Goal: Check status

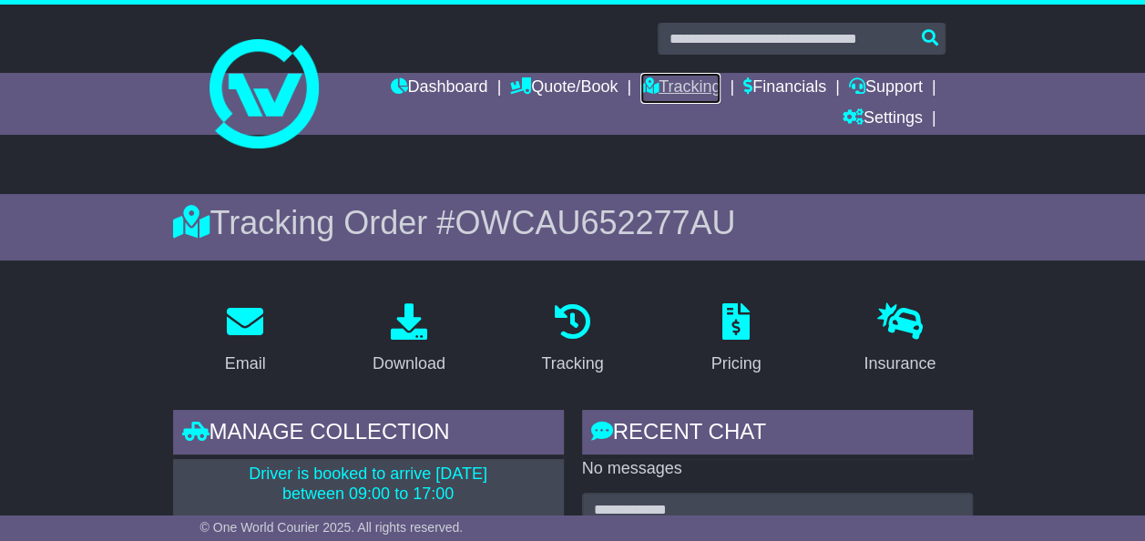
click at [683, 86] on link "Tracking" at bounding box center [680, 88] width 80 height 31
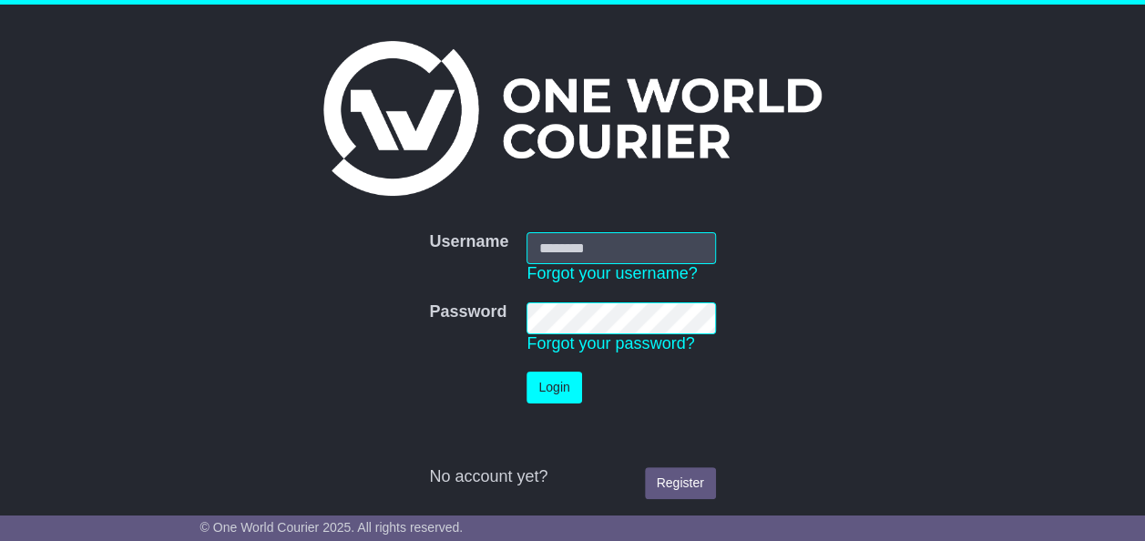
type input "**********"
click at [554, 384] on button "Login" at bounding box center [554, 388] width 55 height 32
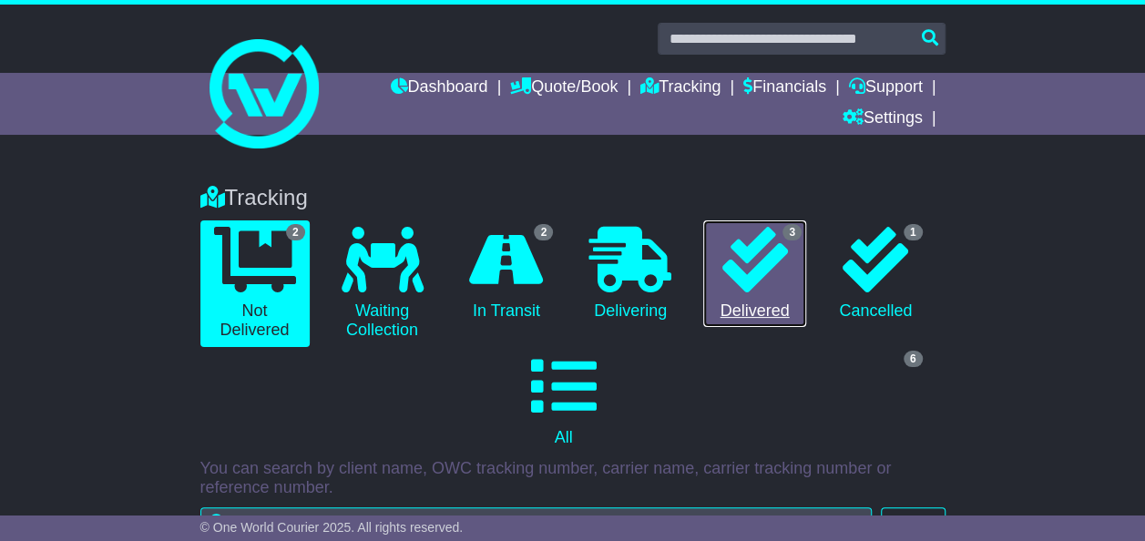
click at [767, 277] on icon at bounding box center [755, 260] width 66 height 66
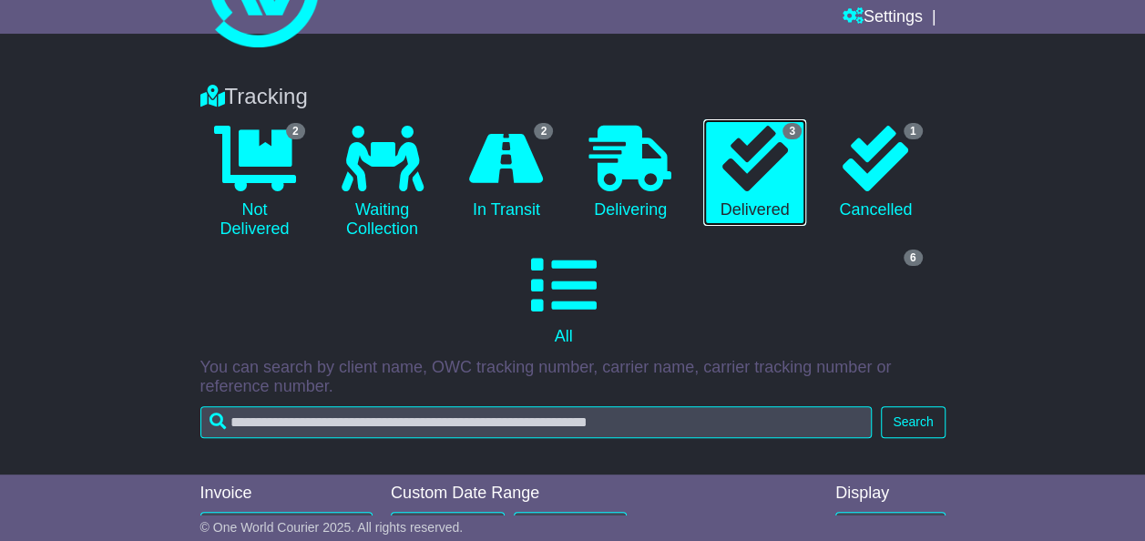
scroll to position [91, 0]
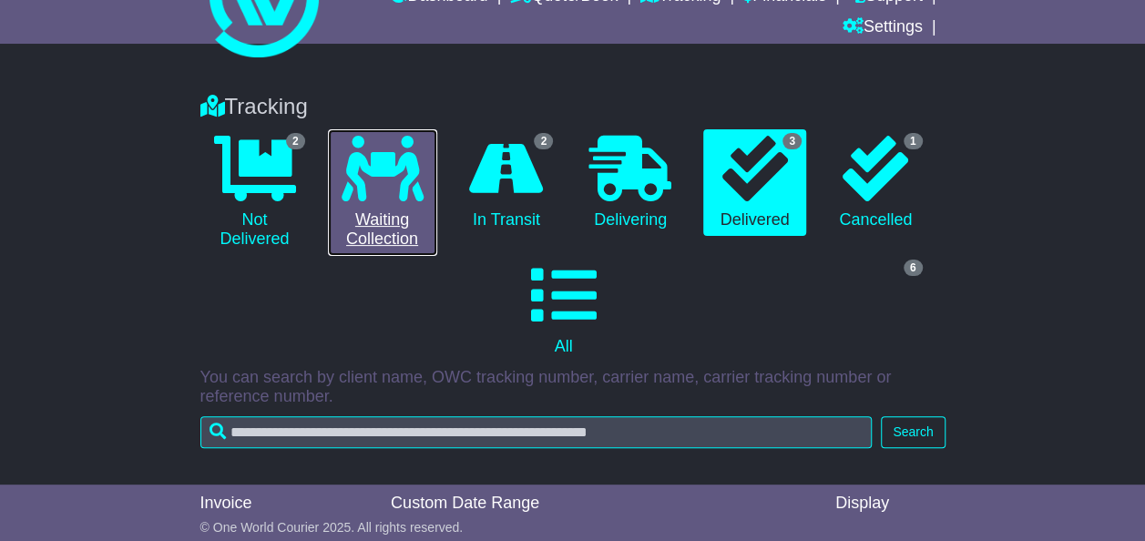
click at [378, 213] on link "0 Waiting Collection" at bounding box center [382, 192] width 109 height 127
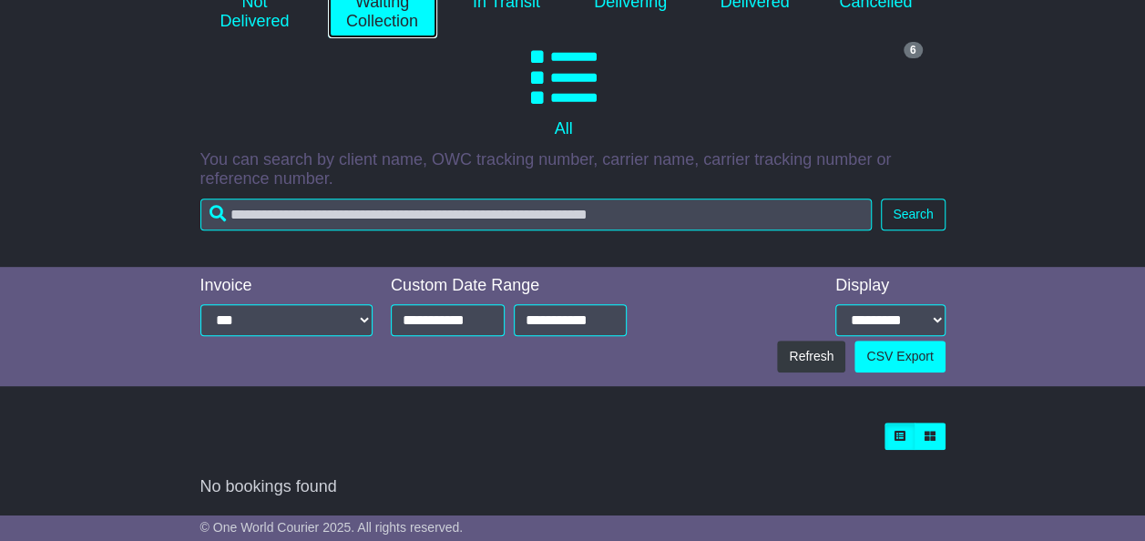
scroll to position [36, 0]
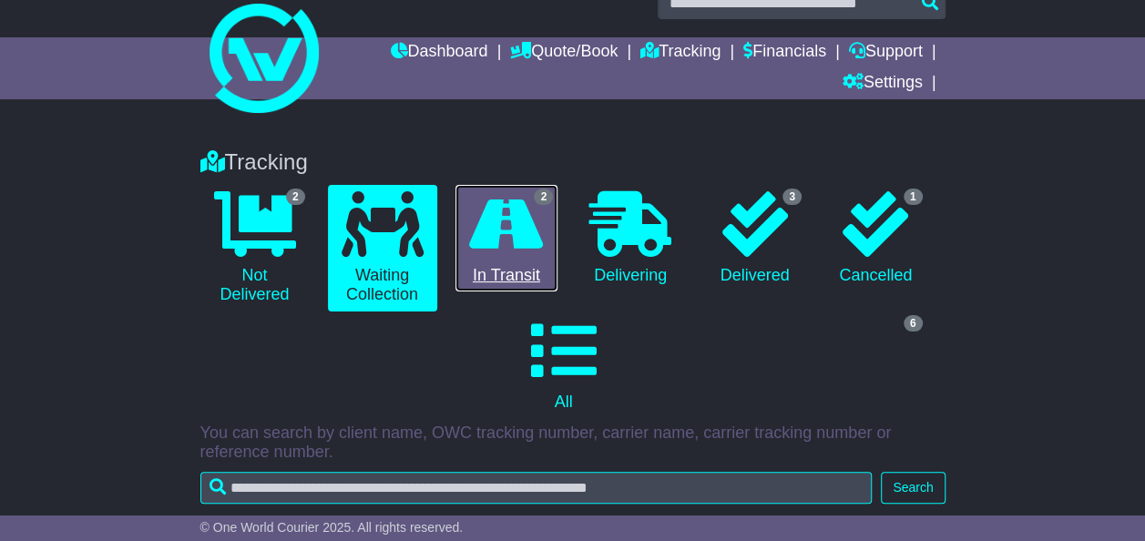
click at [528, 261] on link "2 In Transit" at bounding box center [506, 238] width 103 height 107
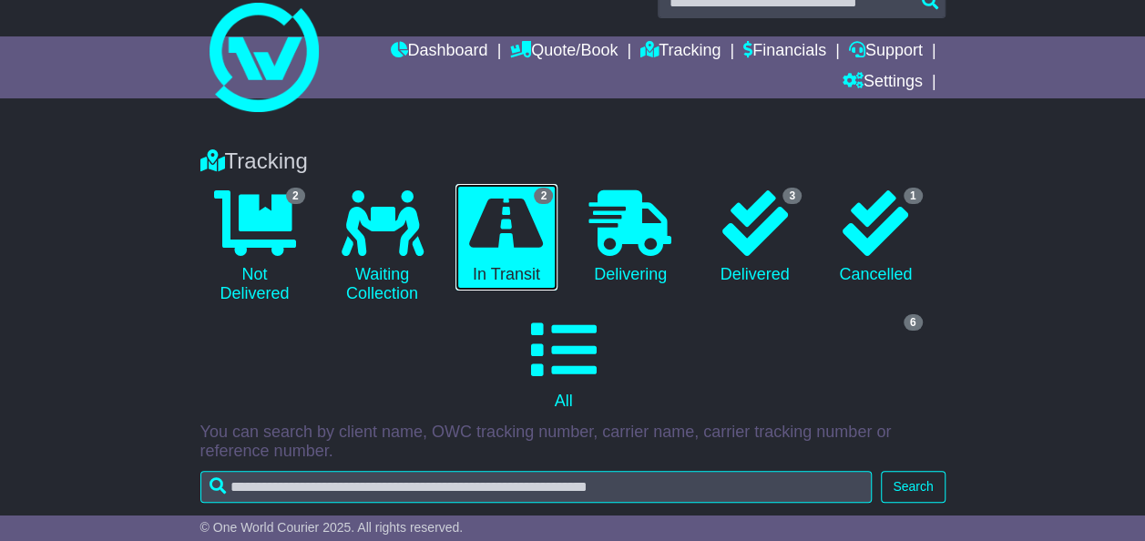
scroll to position [36, 0]
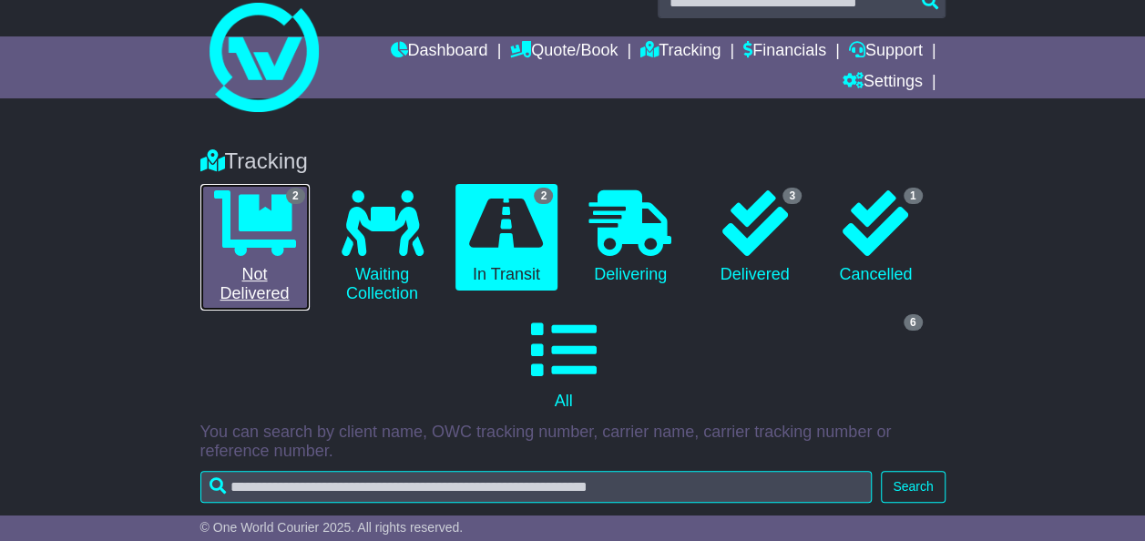
click at [271, 281] on link "2 Not Delivered" at bounding box center [254, 247] width 109 height 127
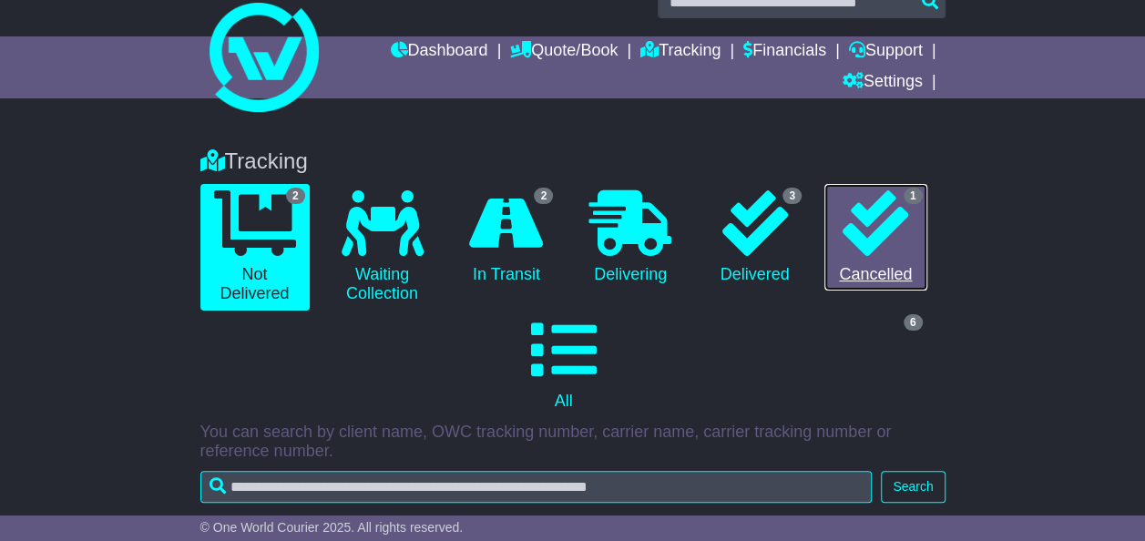
click at [880, 289] on link "1 Cancelled" at bounding box center [875, 237] width 103 height 107
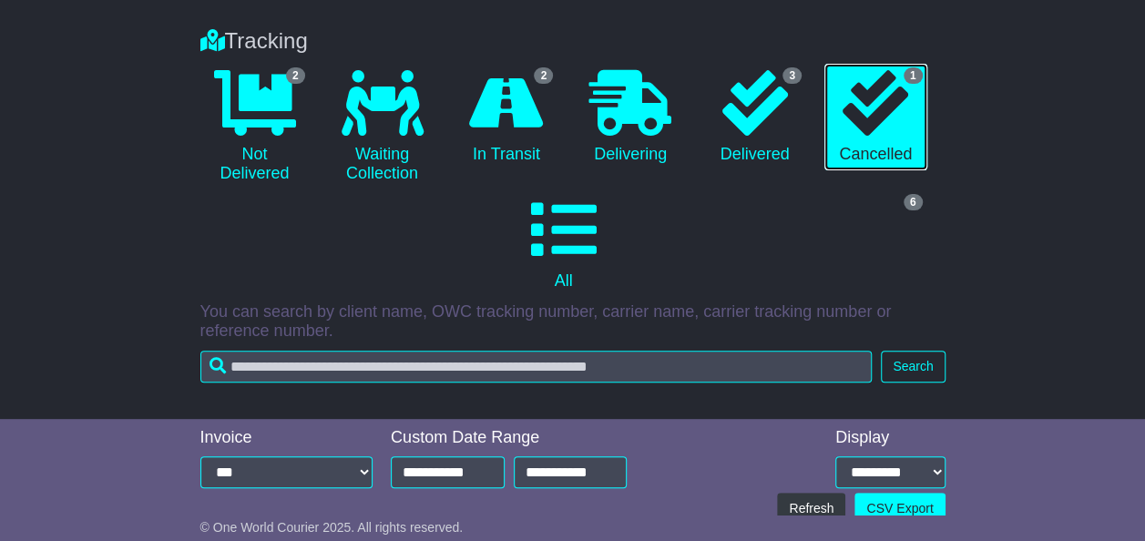
scroll to position [0, 0]
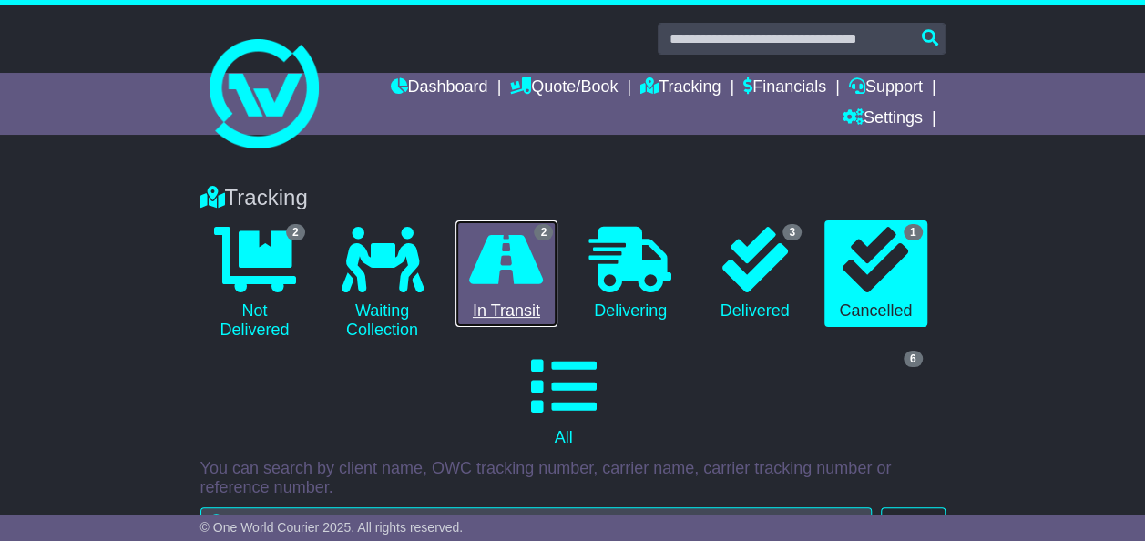
click at [495, 313] on link "2 In Transit" at bounding box center [506, 273] width 103 height 107
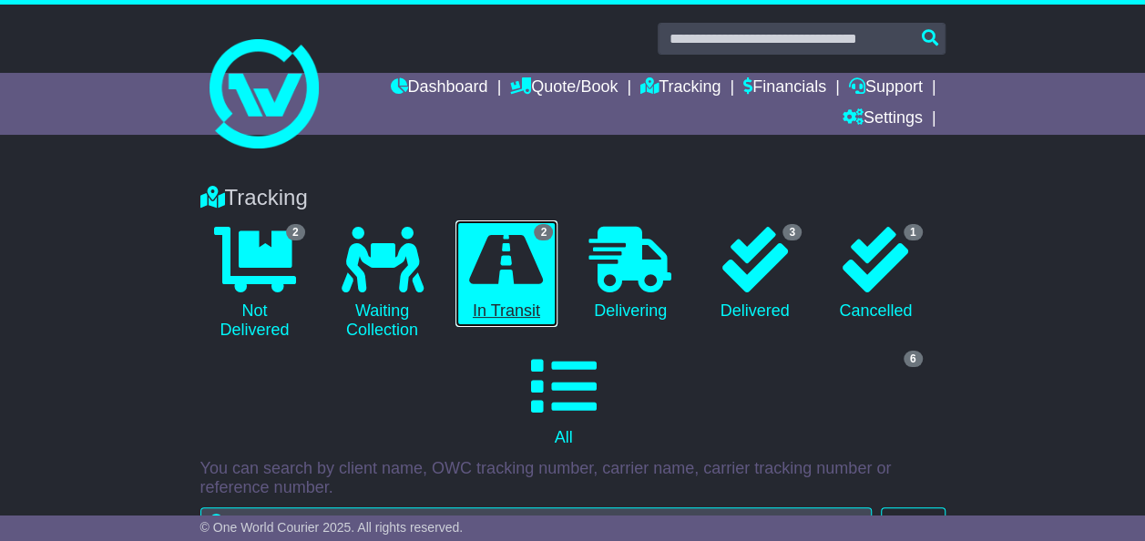
click at [478, 248] on icon at bounding box center [506, 260] width 74 height 66
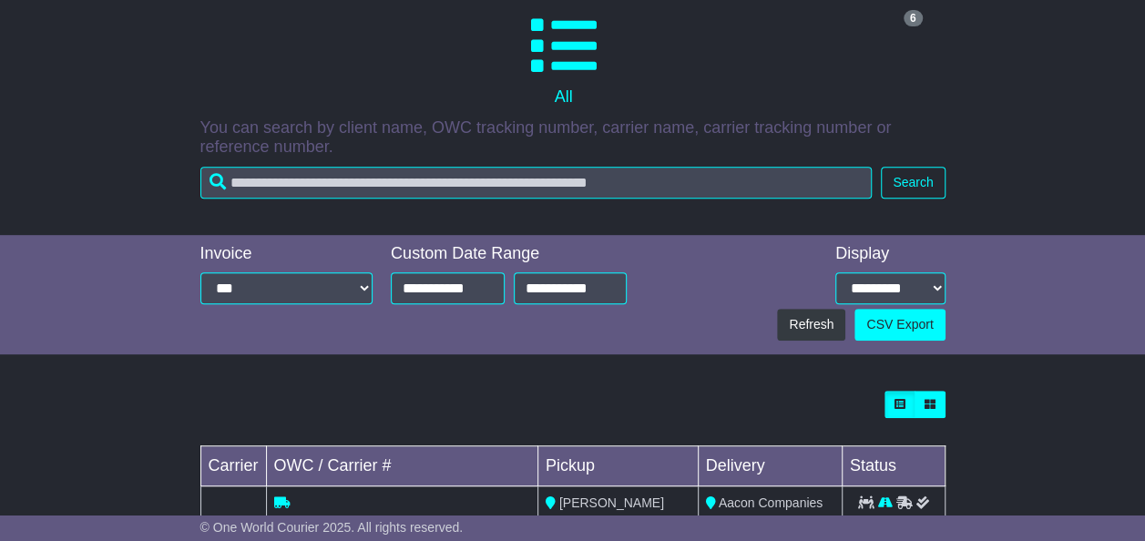
scroll to position [128, 0]
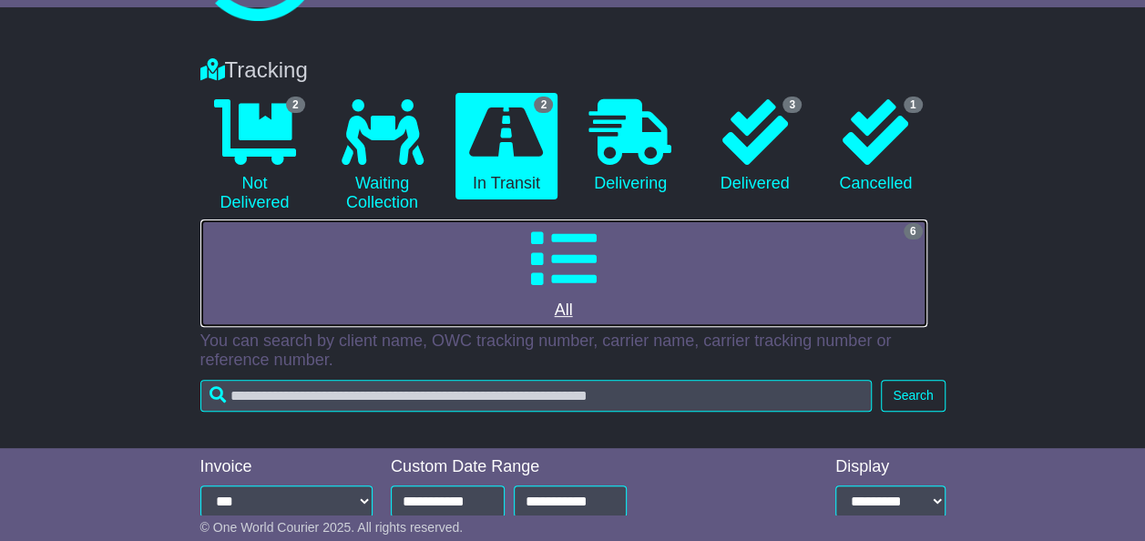
click at [568, 301] on link "6 All" at bounding box center [563, 273] width 727 height 107
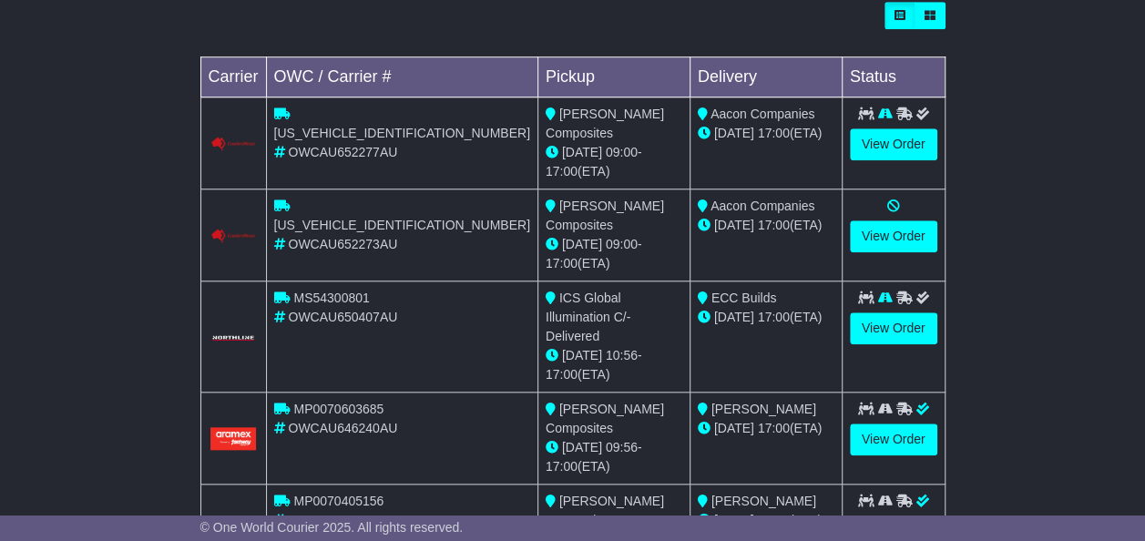
scroll to position [772, 0]
